Goal: Task Accomplishment & Management: Complete application form

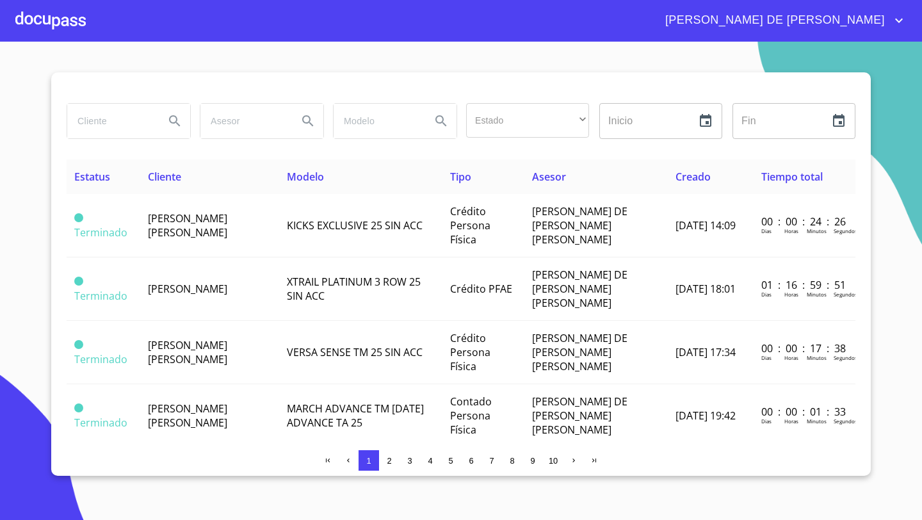
click at [97, 127] on input "search" at bounding box center [110, 121] width 87 height 35
type input "[PERSON_NAME]"
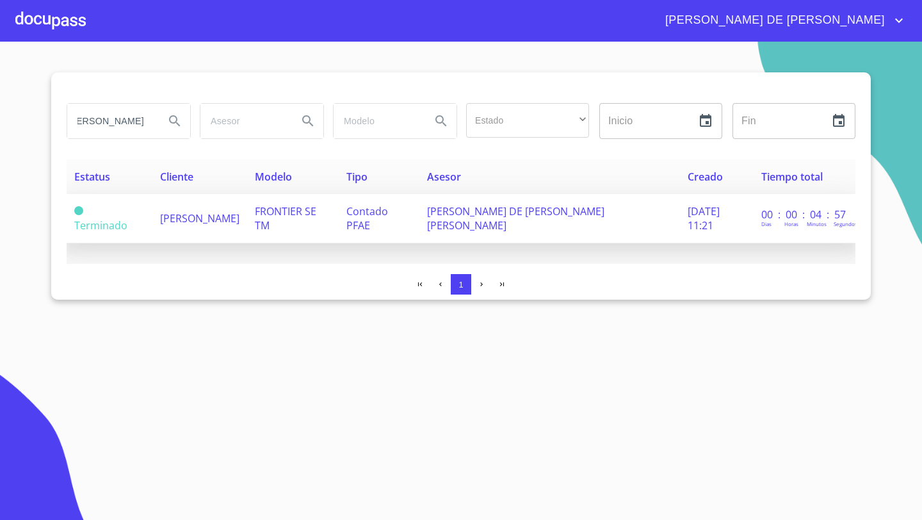
scroll to position [0, 0]
click at [204, 211] on span "[PERSON_NAME]" at bounding box center [199, 218] width 79 height 14
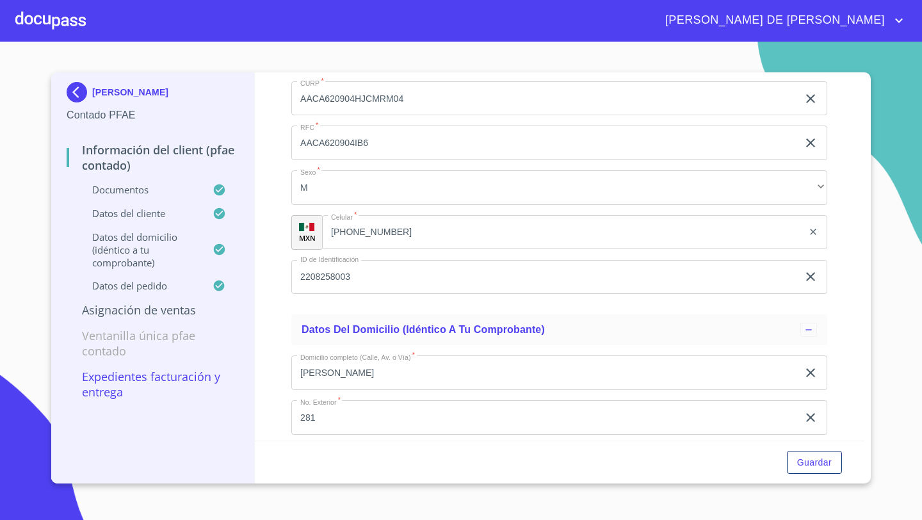
scroll to position [2742, 0]
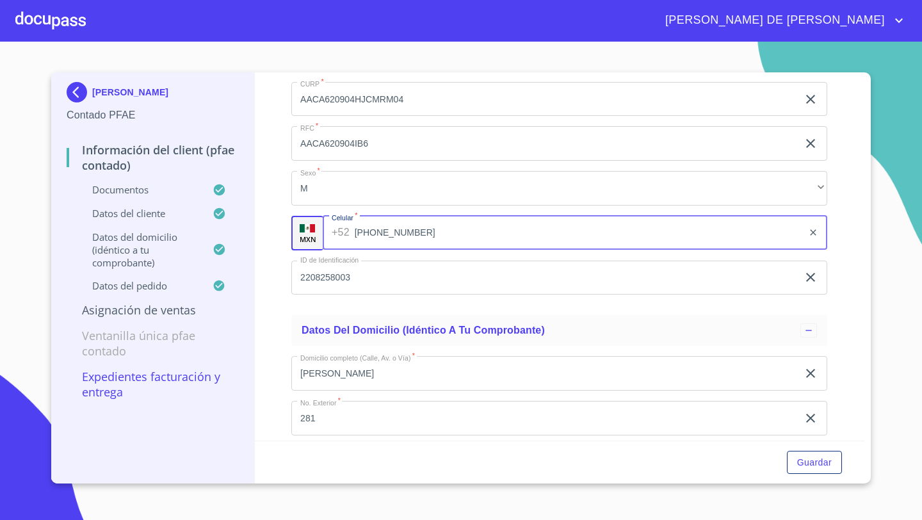
click at [411, 241] on input "(33)34690767" at bounding box center [579, 233] width 449 height 35
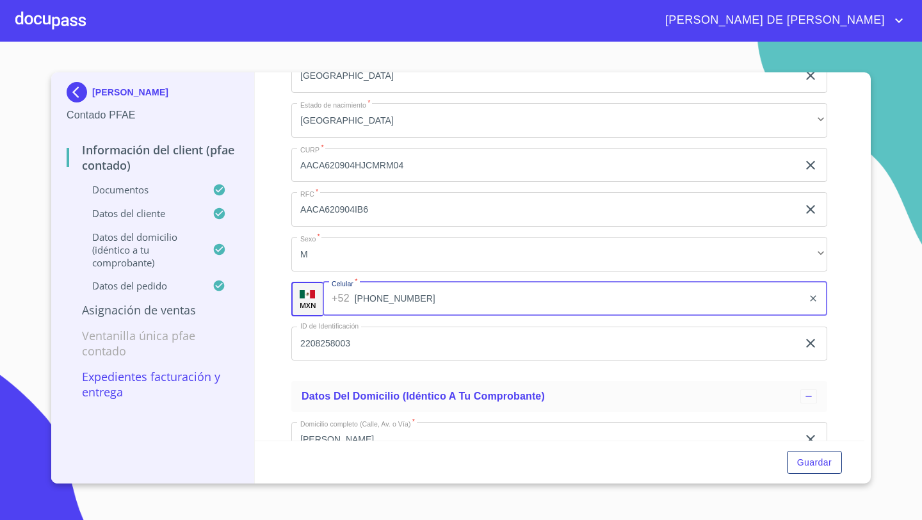
scroll to position [2690, 0]
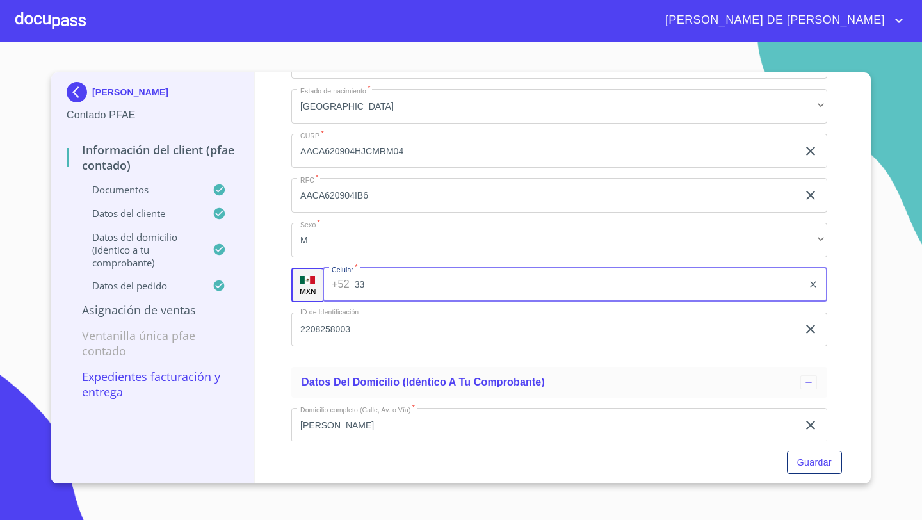
type input "3"
type input "(37)51472816"
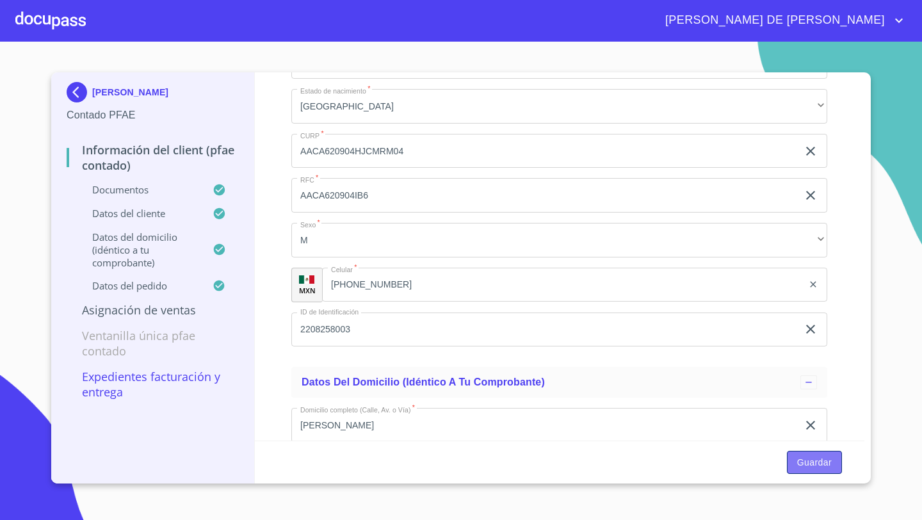
click at [825, 458] on span "Guardar" at bounding box center [814, 463] width 35 height 16
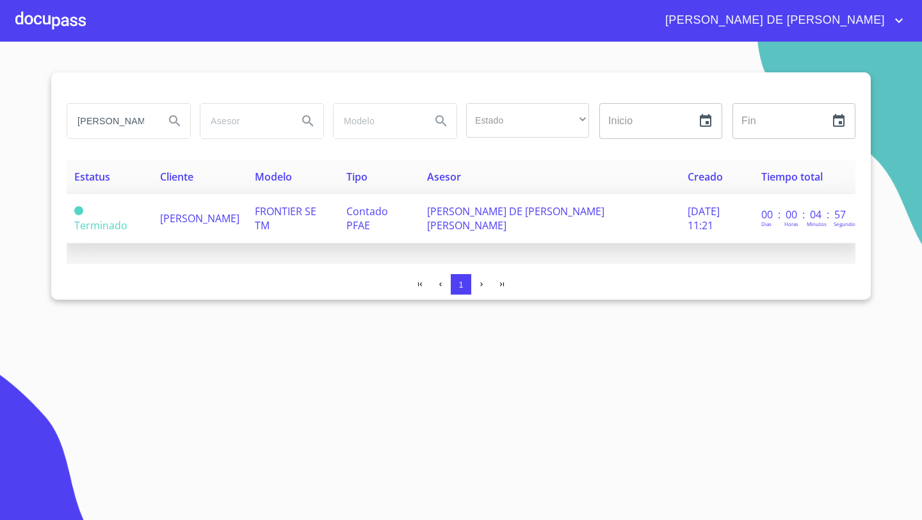
click at [234, 222] on td "AMADO AMADOR CURIEL" at bounding box center [199, 218] width 95 height 49
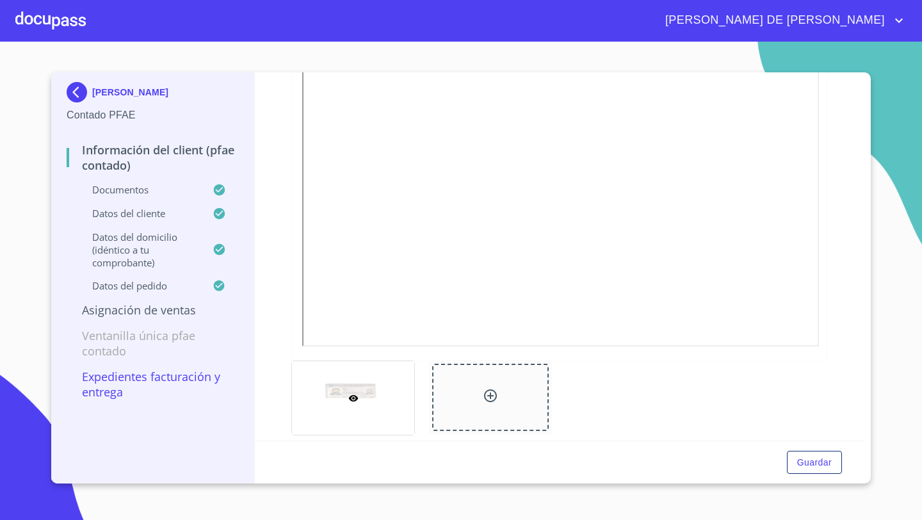
scroll to position [300, 0]
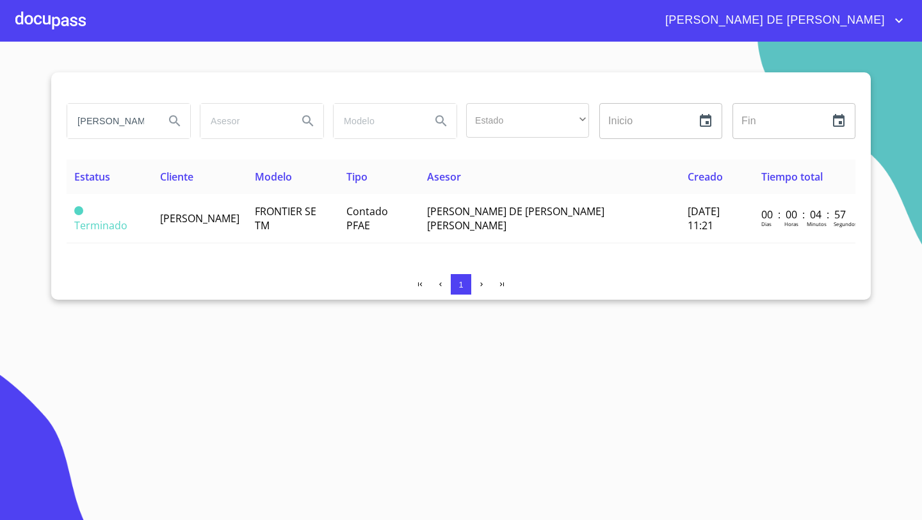
click at [154, 118] on input "AMADOR CURIEL" at bounding box center [110, 121] width 87 height 35
type input "A"
type input "j"
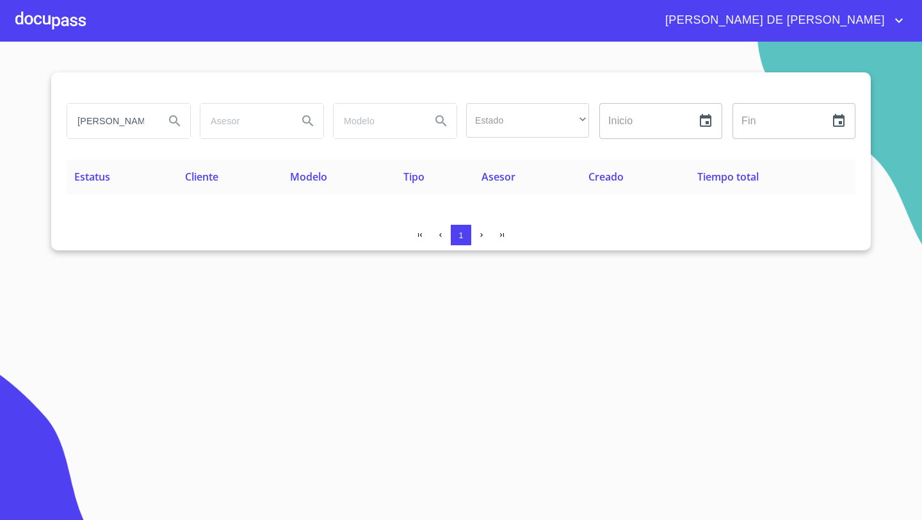
type input "J"
type input "JORGE OCTAVIO"
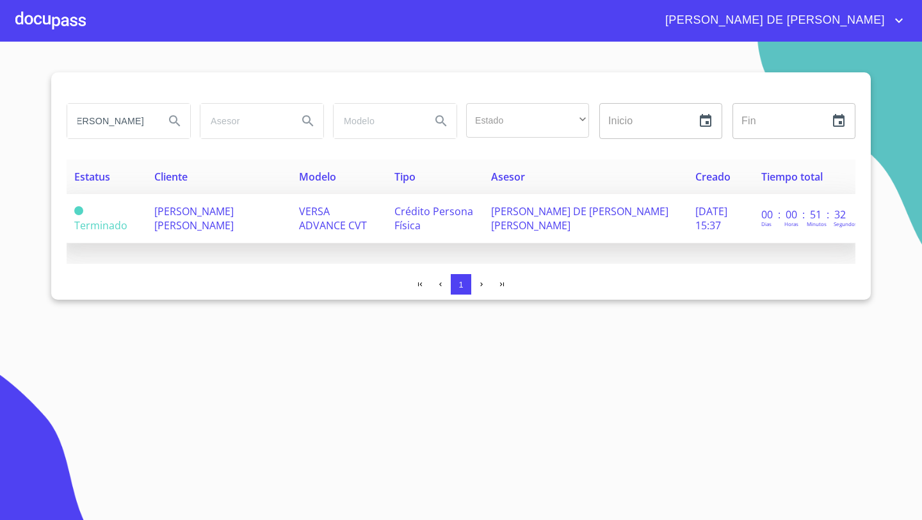
scroll to position [0, 0]
click at [241, 226] on td "JORGE OCTAVIO MAGAÑA HERNANDEZ" at bounding box center [219, 218] width 145 height 49
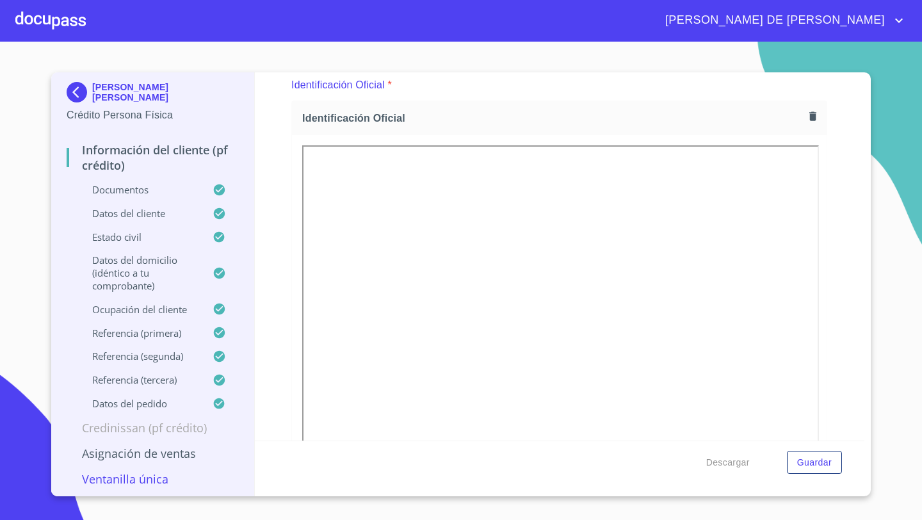
scroll to position [191, 0]
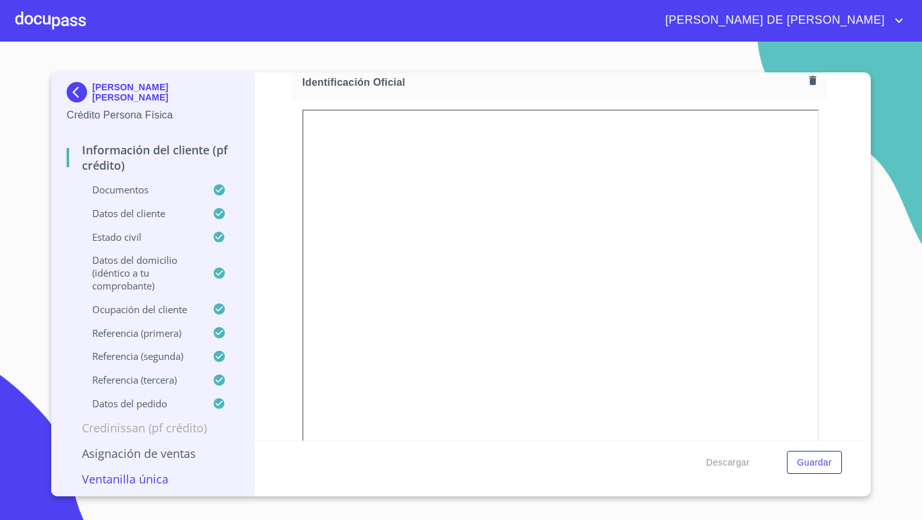
click at [41, 14] on div at bounding box center [50, 20] width 70 height 41
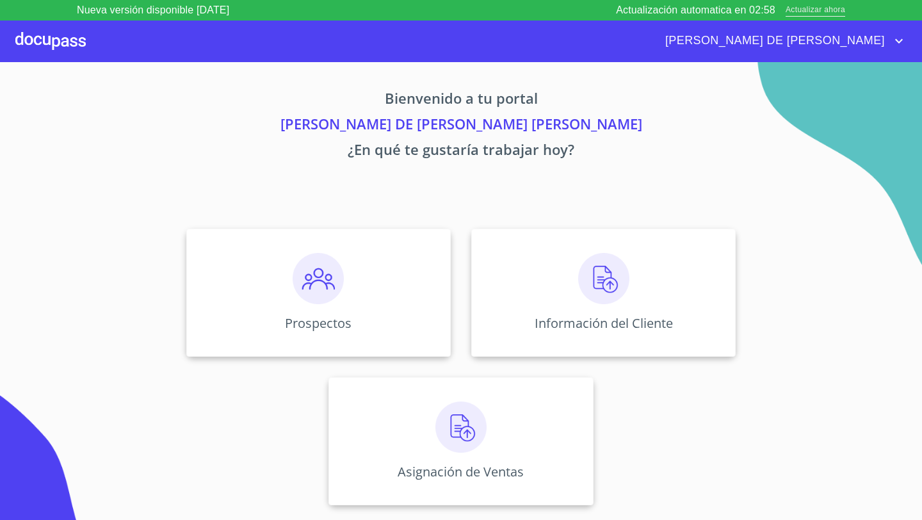
click at [824, 4] on span "Actualizar ahora" at bounding box center [816, 10] width 60 height 13
